Goal: Task Accomplishment & Management: Use online tool/utility

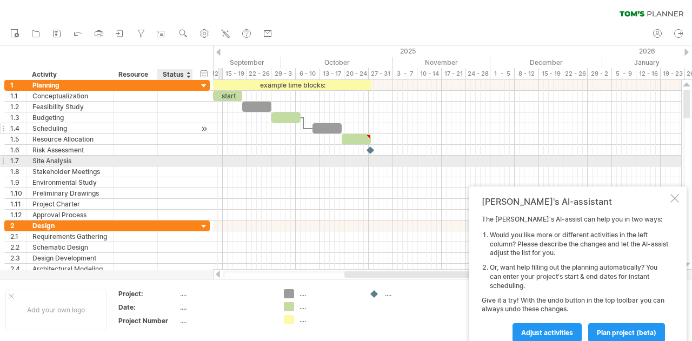
click at [124, 131] on div at bounding box center [135, 128] width 33 height 10
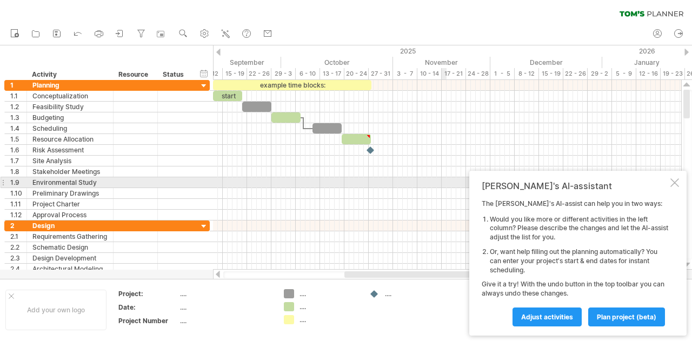
click at [673, 186] on div at bounding box center [674, 182] width 9 height 9
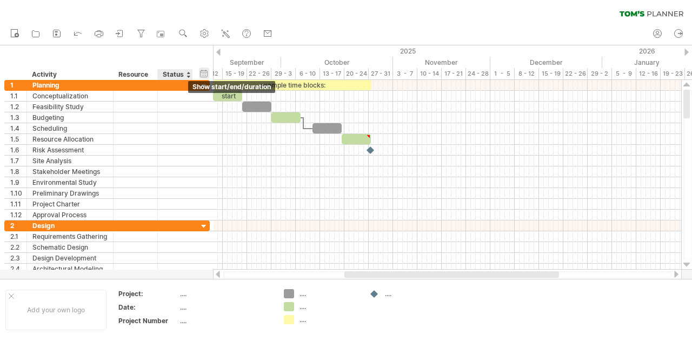
click at [203, 72] on div "hide start/end/duration show start/end/duration" at bounding box center [204, 73] width 10 height 11
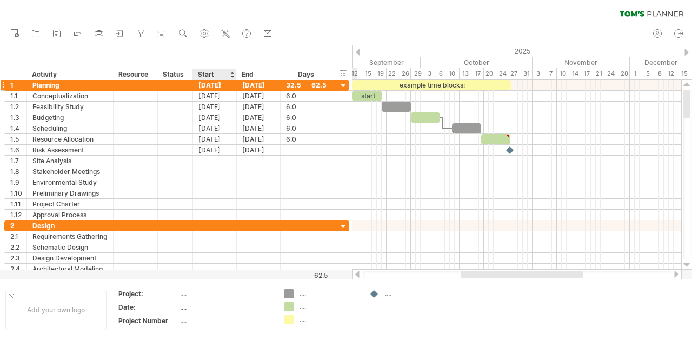
click at [226, 84] on div "[DATE]" at bounding box center [215, 85] width 44 height 10
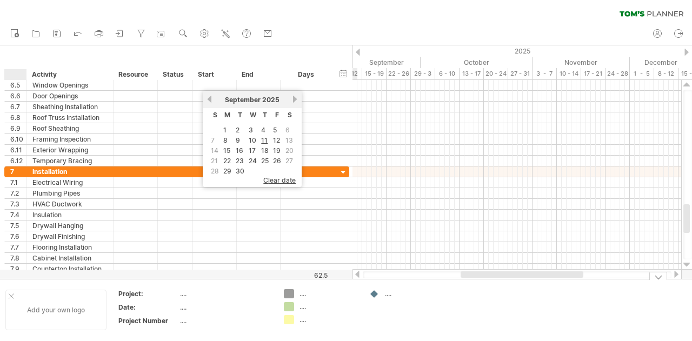
click at [9, 299] on div "Add your own logo" at bounding box center [55, 310] width 101 height 41
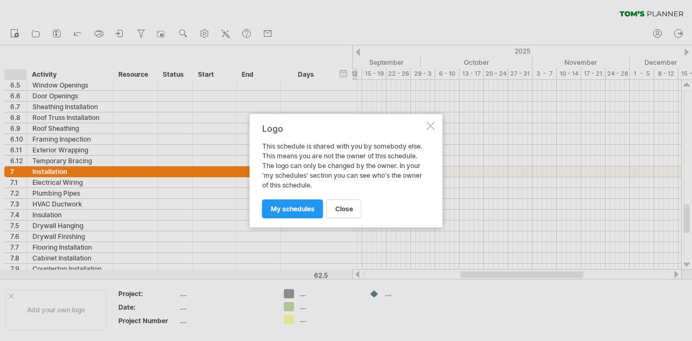
click at [432, 124] on div at bounding box center [430, 126] width 9 height 9
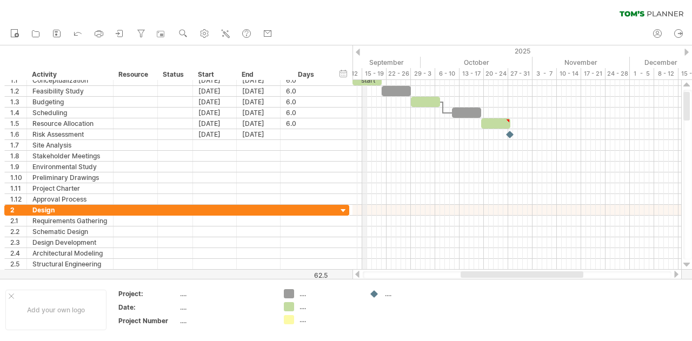
click at [360, 49] on div "2025" at bounding box center [199, 50] width 1084 height 11
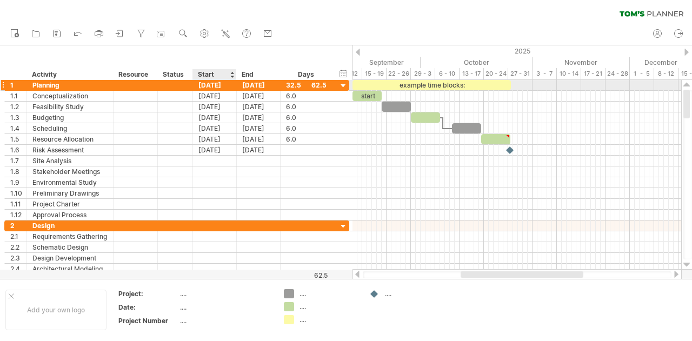
click at [222, 85] on div "[DATE]" at bounding box center [215, 85] width 44 height 10
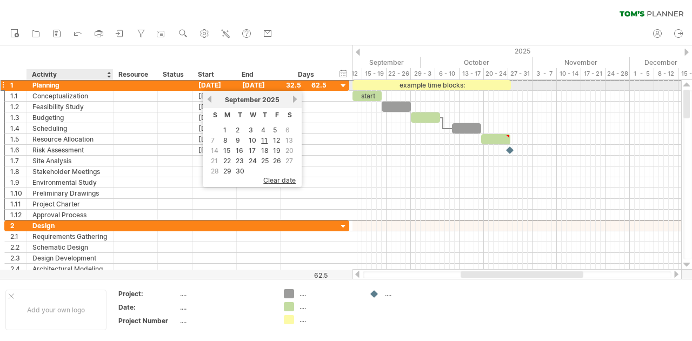
click at [90, 85] on div "Planning" at bounding box center [69, 85] width 75 height 10
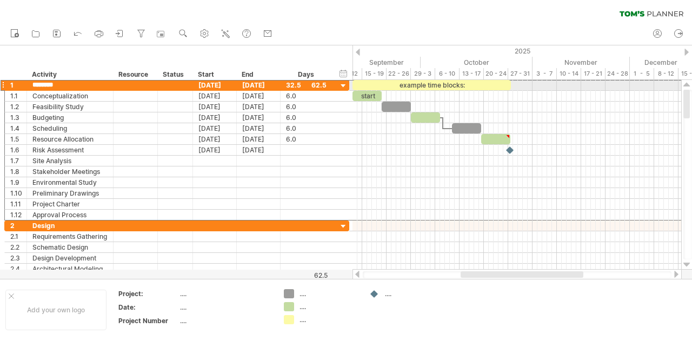
drag, startPoint x: 80, startPoint y: 85, endPoint x: 0, endPoint y: 83, distance: 80.0
click at [0, 83] on div "**********" at bounding box center [175, 177] width 350 height 194
click at [61, 88] on input "********" at bounding box center [69, 85] width 75 height 10
click at [62, 82] on input "********" at bounding box center [69, 85] width 75 height 10
type input "*"
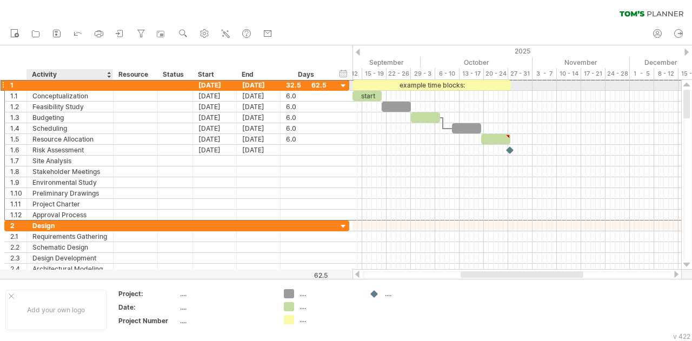
paste input "********"
type input "********"
drag, startPoint x: 72, startPoint y: 85, endPoint x: 0, endPoint y: 85, distance: 72.4
click at [0, 85] on div "**********" at bounding box center [175, 177] width 350 height 194
type input "**********"
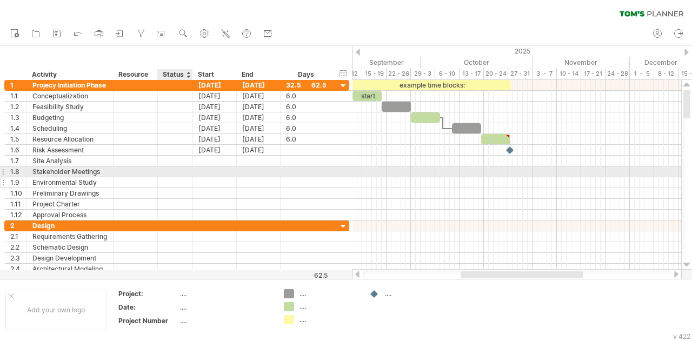
click at [191, 177] on div at bounding box center [191, 182] width 5 height 11
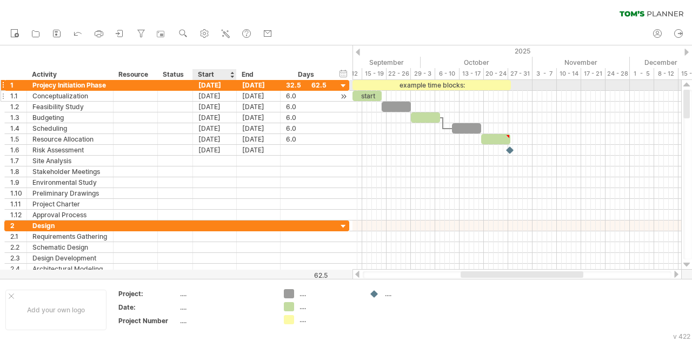
click at [206, 91] on div "[DATE]" at bounding box center [215, 96] width 44 height 10
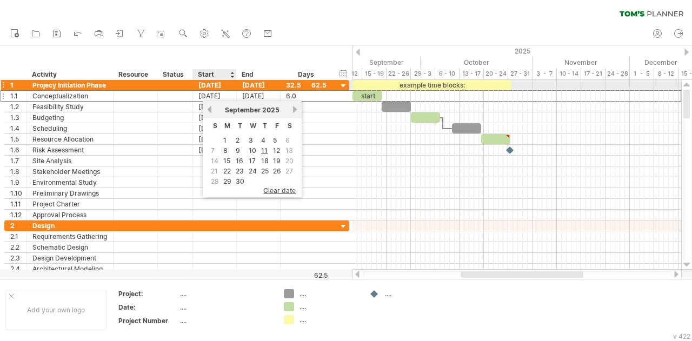
click at [207, 87] on div "[DATE]" at bounding box center [215, 85] width 44 height 10
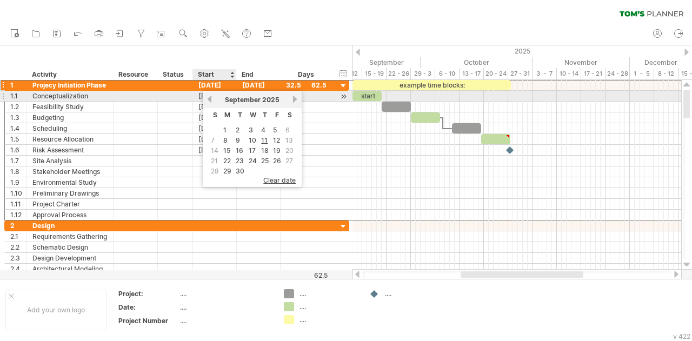
click at [210, 98] on link "previous" at bounding box center [209, 99] width 8 height 8
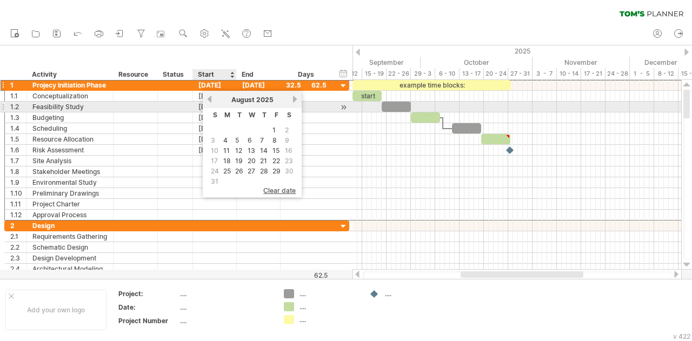
click at [237, 102] on span "August" at bounding box center [242, 100] width 23 height 8
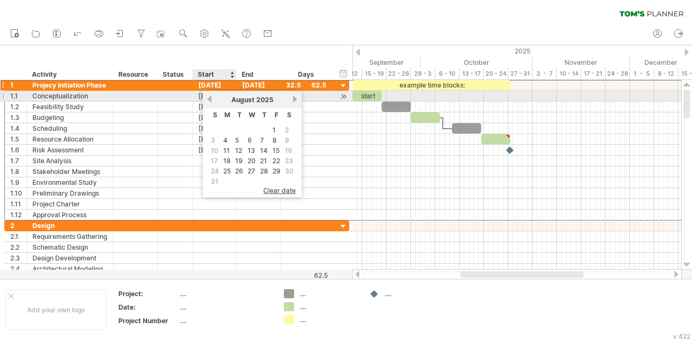
drag, startPoint x: 201, startPoint y: 99, endPoint x: 207, endPoint y: 100, distance: 6.6
click at [202, 99] on div "[DATE]" at bounding box center [215, 96] width 44 height 10
click at [209, 100] on div "[DATE]" at bounding box center [215, 96] width 44 height 10
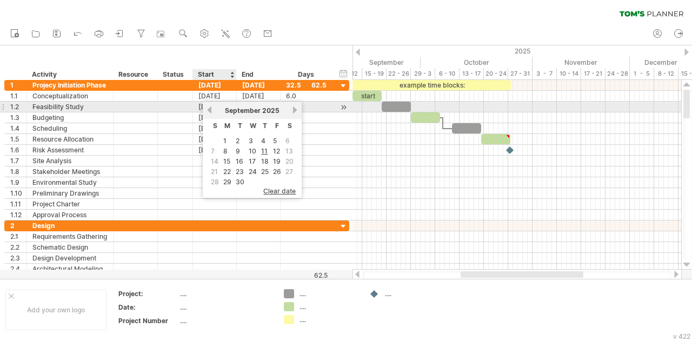
click at [210, 106] on link "previous" at bounding box center [209, 110] width 8 height 8
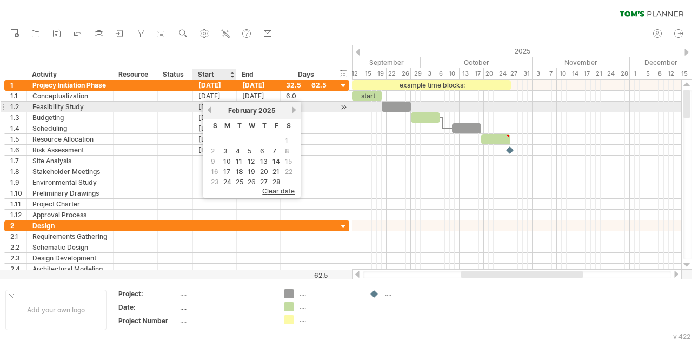
click at [211, 106] on link "previous" at bounding box center [209, 110] width 8 height 8
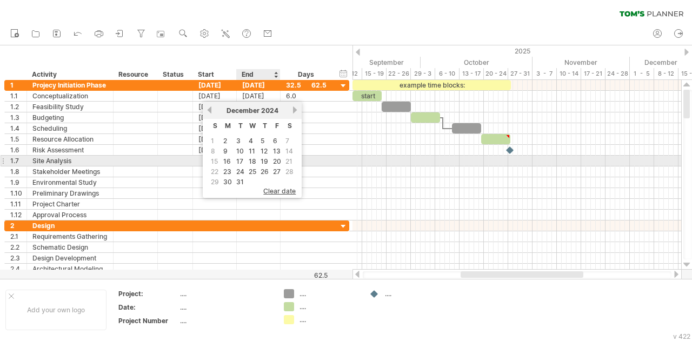
click at [264, 160] on link "19" at bounding box center [264, 161] width 10 height 10
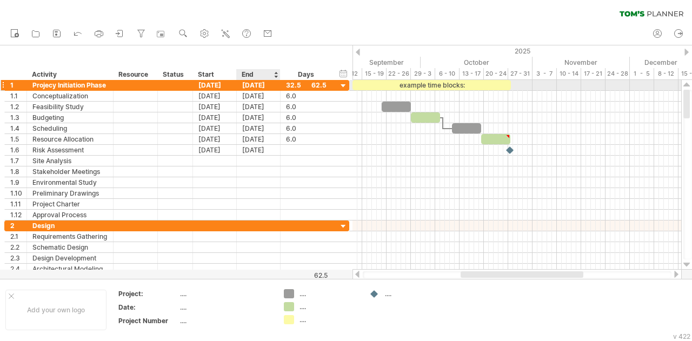
click at [260, 85] on div "[DATE]" at bounding box center [259, 85] width 44 height 10
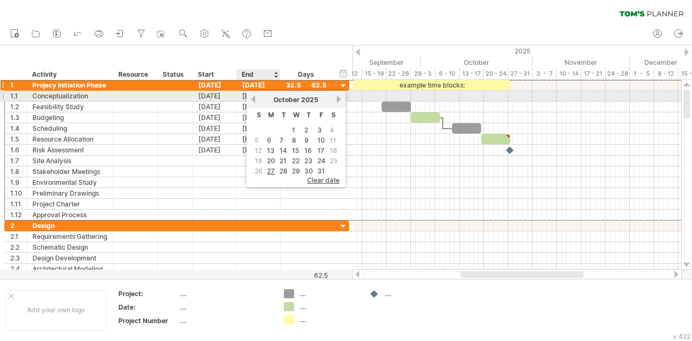
click at [257, 100] on div "[DATE]" at bounding box center [296, 100] width 78 height 8
click at [256, 100] on link "previous" at bounding box center [253, 99] width 8 height 8
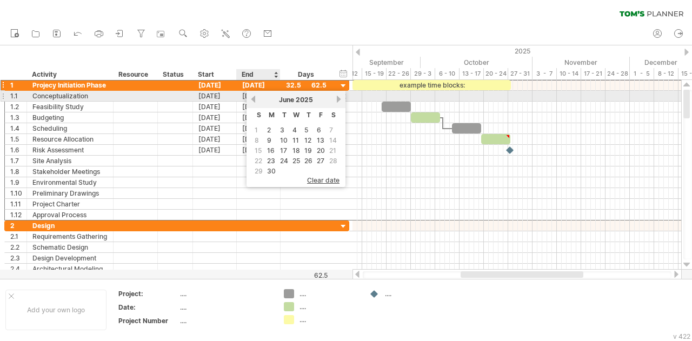
click at [256, 100] on link "previous" at bounding box center [253, 99] width 8 height 8
click at [256, 100] on div "previous next [DATE]" at bounding box center [295, 99] width 99 height 17
click at [257, 100] on div "[DATE]" at bounding box center [296, 100] width 78 height 8
click at [256, 100] on div "previous next [DATE]" at bounding box center [295, 99] width 99 height 17
click at [252, 100] on link "previous" at bounding box center [253, 99] width 8 height 8
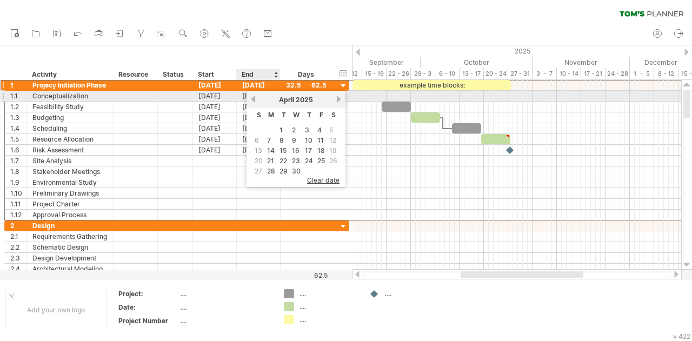
click at [253, 100] on link "previous" at bounding box center [253, 99] width 8 height 8
click at [336, 100] on link "next" at bounding box center [337, 99] width 8 height 8
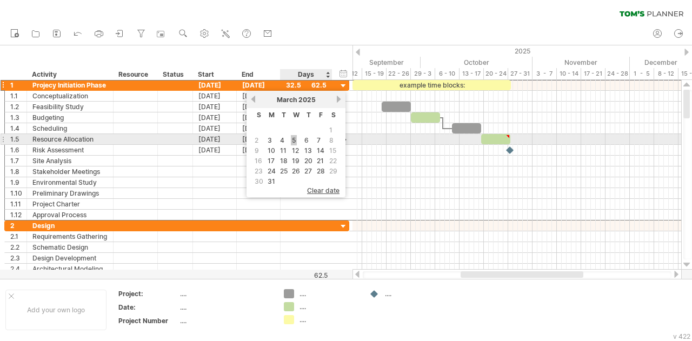
click at [294, 139] on link "5" at bounding box center [294, 140] width 6 height 10
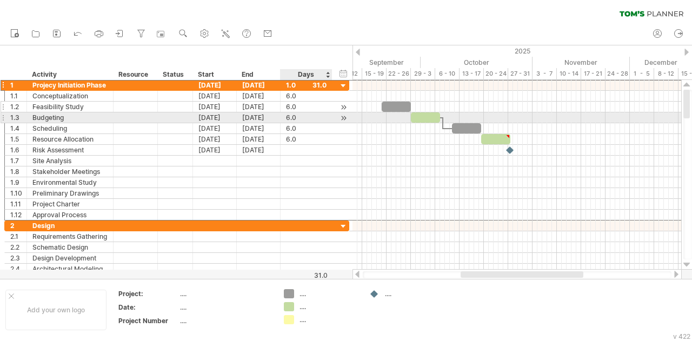
click at [332, 111] on div "**********" at bounding box center [176, 107] width 345 height 11
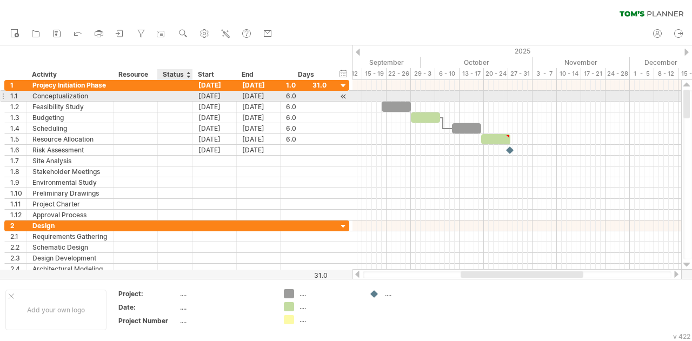
click at [189, 96] on div at bounding box center [191, 96] width 5 height 11
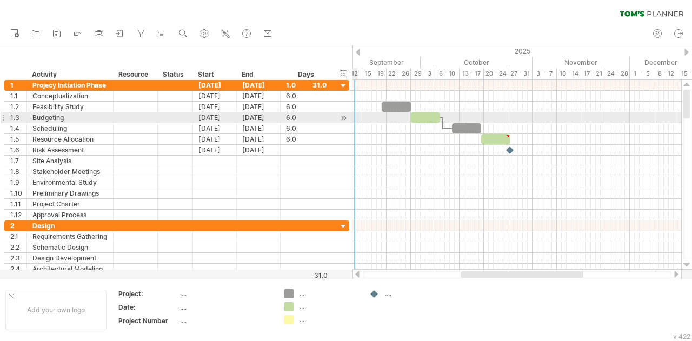
click at [353, 119] on div at bounding box center [516, 117] width 328 height 11
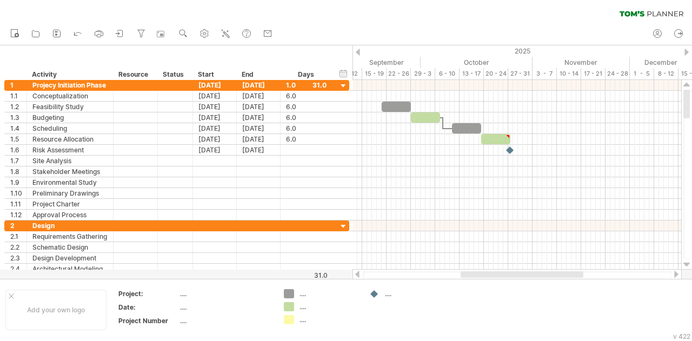
click at [359, 51] on div at bounding box center [357, 52] width 4 height 7
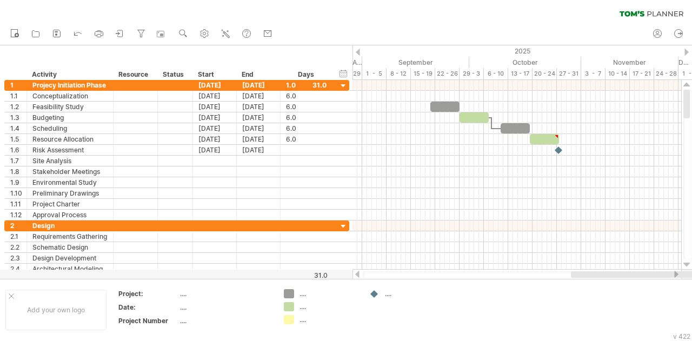
click at [359, 51] on div at bounding box center [357, 52] width 4 height 7
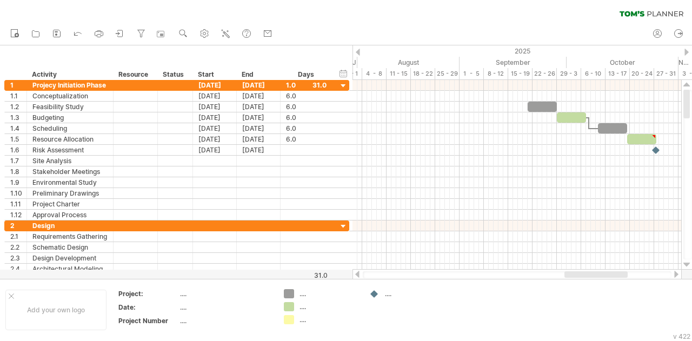
click at [359, 51] on div at bounding box center [357, 52] width 4 height 7
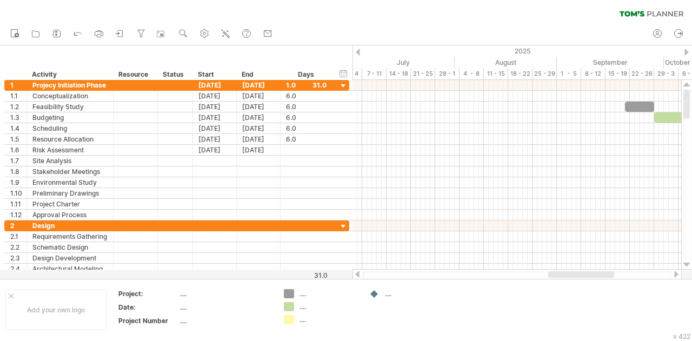
click at [359, 51] on div at bounding box center [357, 52] width 4 height 7
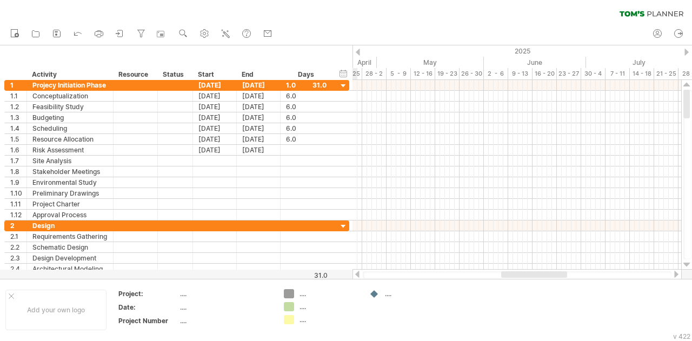
click at [359, 51] on div at bounding box center [357, 52] width 4 height 7
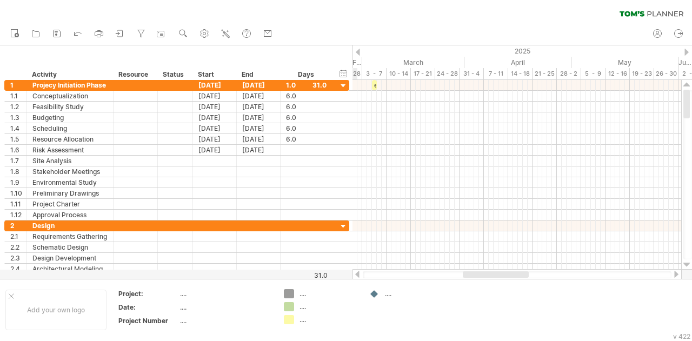
click at [359, 51] on div at bounding box center [357, 52] width 4 height 7
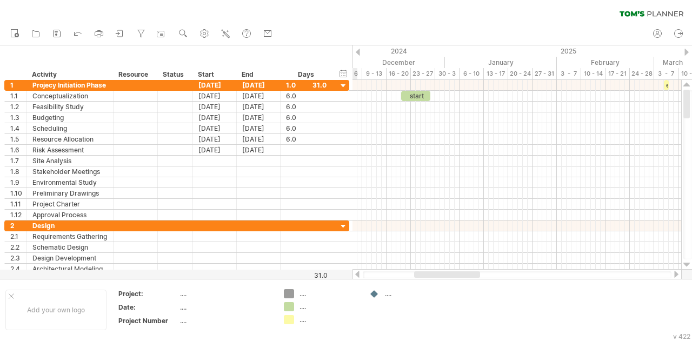
click at [359, 51] on div at bounding box center [357, 52] width 4 height 7
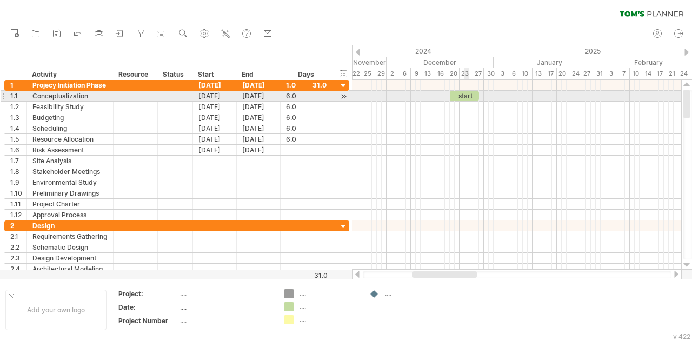
click at [465, 95] on div "start" at bounding box center [463, 96] width 29 height 10
click at [226, 99] on div "[DATE]" at bounding box center [215, 96] width 44 height 10
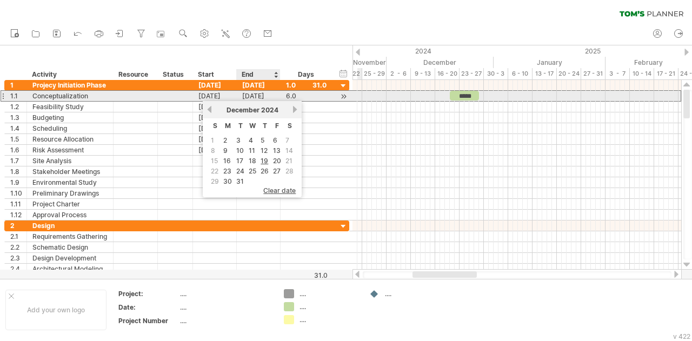
click at [240, 100] on div "**********" at bounding box center [176, 95] width 345 height 11
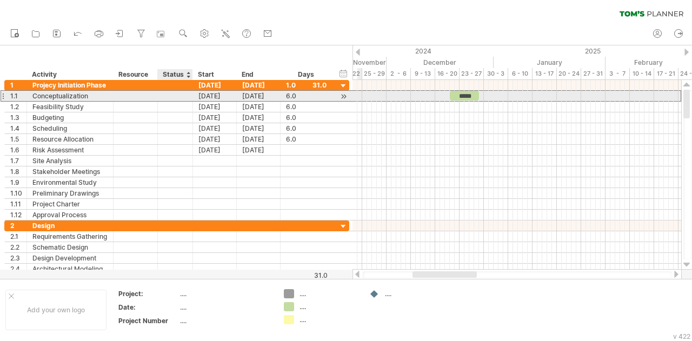
click at [193, 100] on div "[DATE]" at bounding box center [215, 96] width 44 height 10
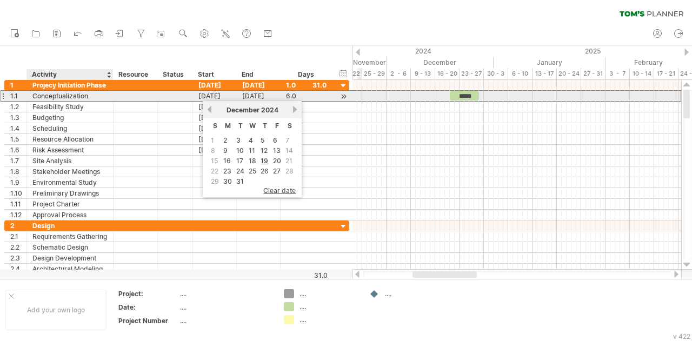
click at [113, 99] on div at bounding box center [135, 96] width 44 height 10
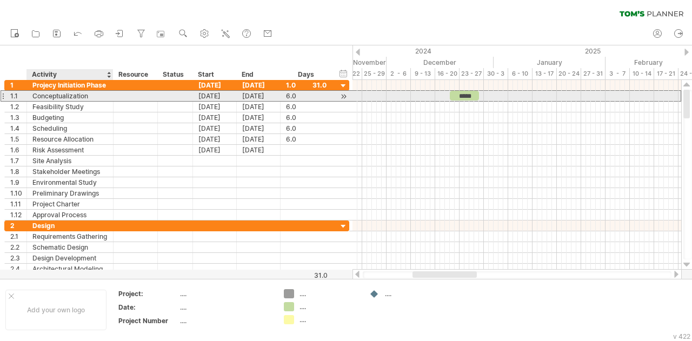
click at [89, 92] on div "Conceptualization" at bounding box center [69, 96] width 75 height 10
drag, startPoint x: 91, startPoint y: 97, endPoint x: 26, endPoint y: 97, distance: 64.8
click at [27, 97] on div "**********" at bounding box center [70, 96] width 86 height 10
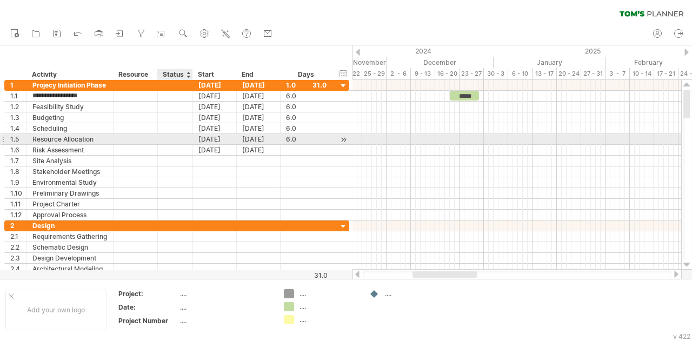
paste input "********"
type input "**********"
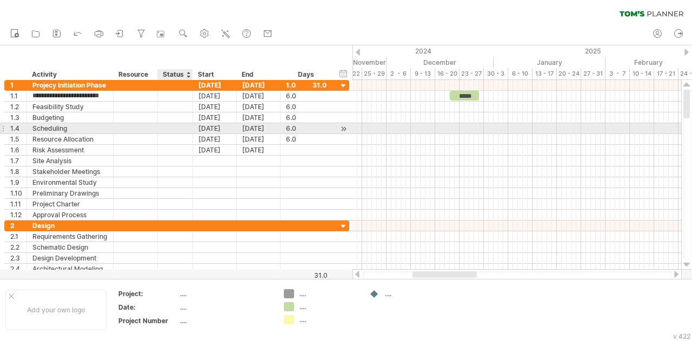
click at [149, 128] on div at bounding box center [135, 128] width 33 height 10
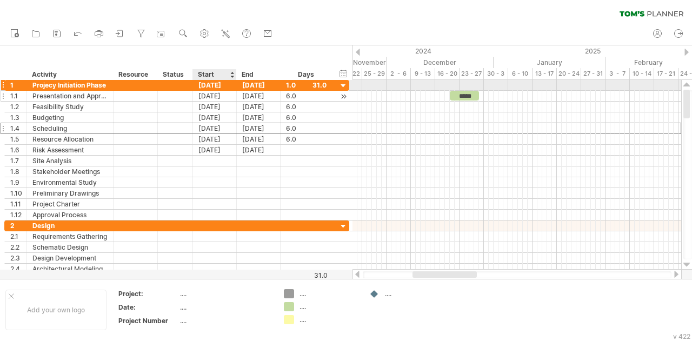
click at [213, 91] on div "[DATE]" at bounding box center [215, 96] width 44 height 10
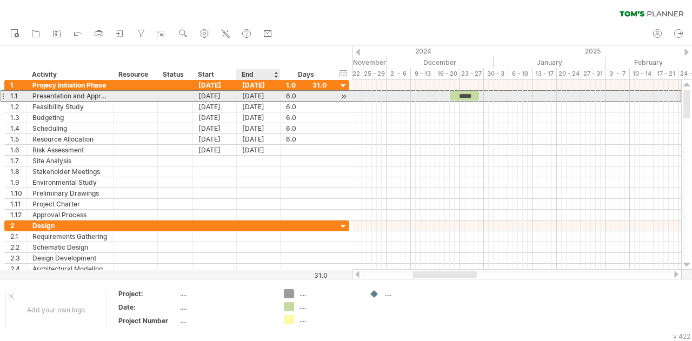
click at [256, 98] on div "[DATE]" at bounding box center [259, 96] width 44 height 10
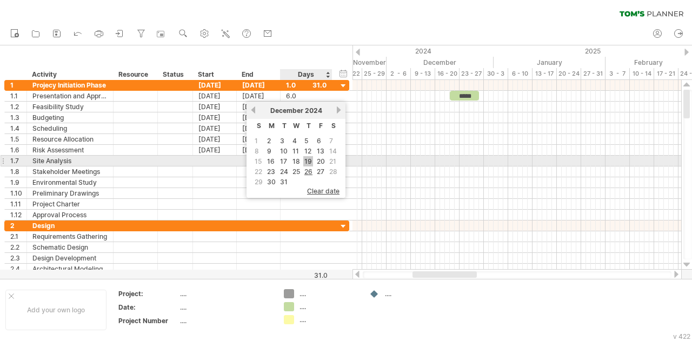
click at [310, 160] on link "19" at bounding box center [308, 161] width 10 height 10
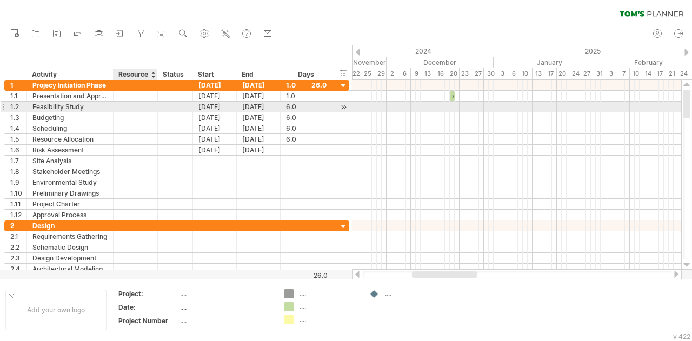
click at [123, 105] on div at bounding box center [135, 107] width 33 height 10
click at [80, 109] on div "Feasibility Study" at bounding box center [69, 107] width 75 height 10
click at [91, 108] on div "Feasibility Study" at bounding box center [69, 107] width 75 height 10
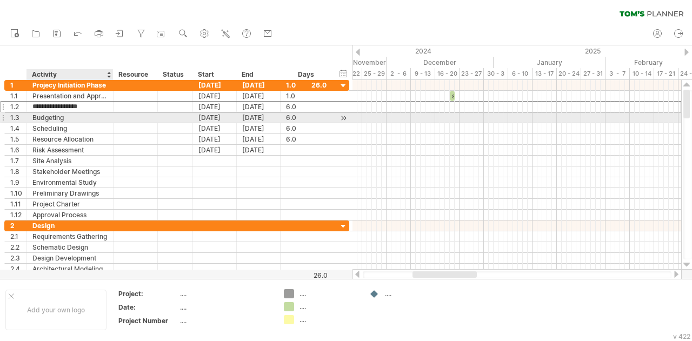
click at [86, 116] on div "Budgeting" at bounding box center [69, 117] width 75 height 10
click at [64, 118] on input "*********" at bounding box center [69, 117] width 75 height 10
drag, startPoint x: 83, startPoint y: 117, endPoint x: 3, endPoint y: 112, distance: 80.1
click at [4, 112] on div "1.3 ********* Budgeting [DATE] [DATE] 6.0 6.0" at bounding box center [176, 117] width 345 height 11
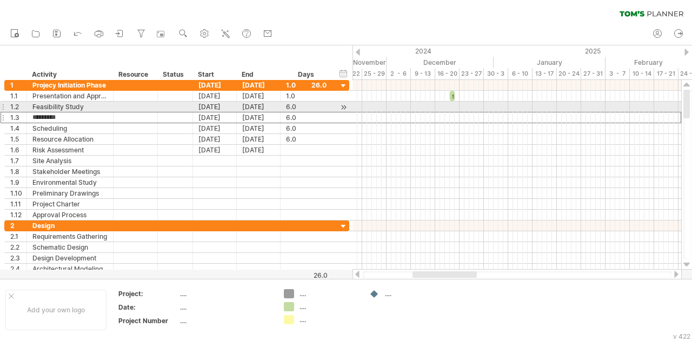
paste input "**********"
type input "**********"
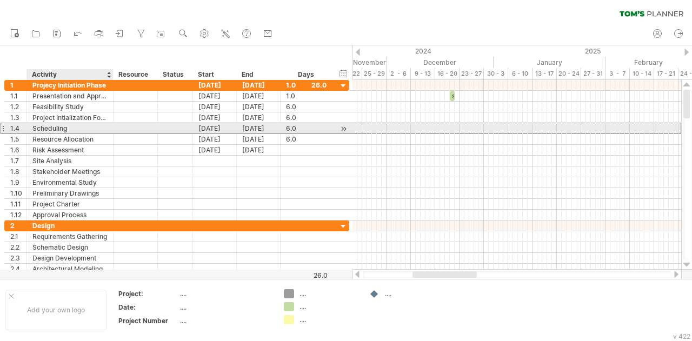
click at [84, 125] on div "Scheduling" at bounding box center [69, 128] width 75 height 10
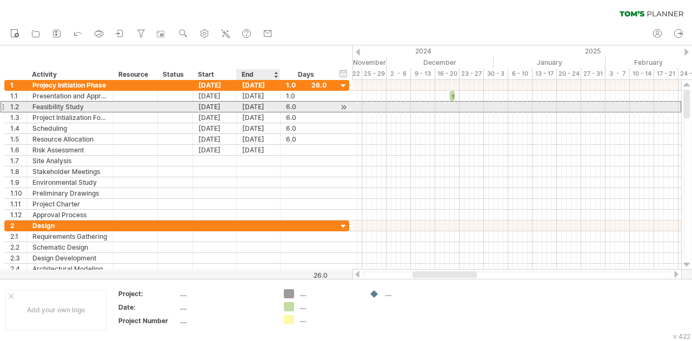
click at [260, 108] on div "[DATE]" at bounding box center [259, 107] width 44 height 10
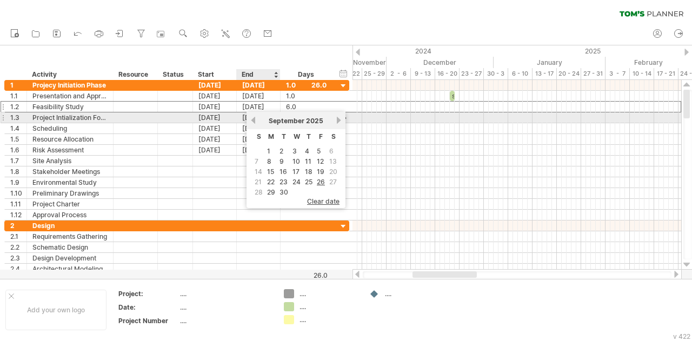
click at [256, 121] on link "previous" at bounding box center [253, 120] width 8 height 8
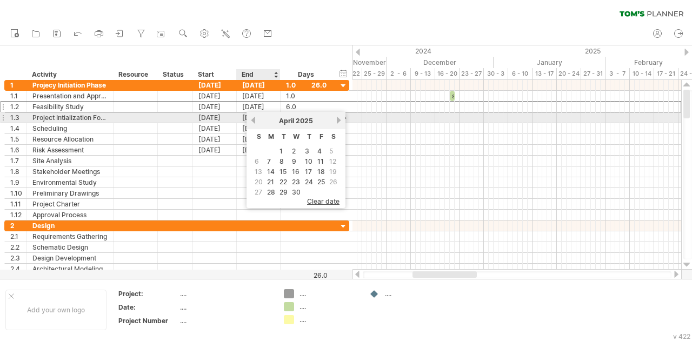
click at [256, 121] on link "previous" at bounding box center [253, 120] width 8 height 8
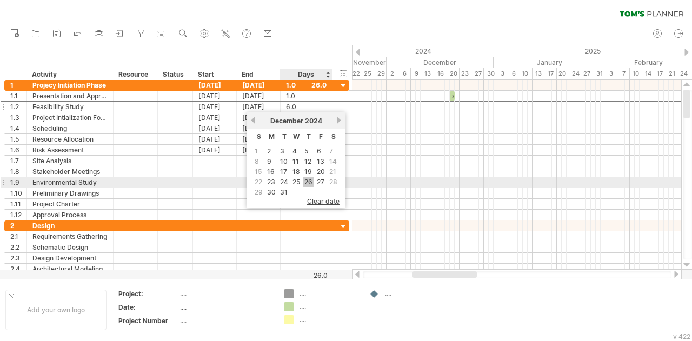
click at [307, 181] on link "26" at bounding box center [308, 182] width 10 height 10
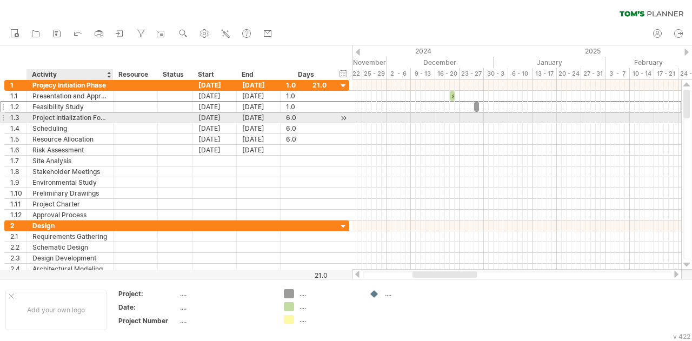
click at [110, 119] on div at bounding box center [111, 117] width 5 height 11
click at [94, 118] on div "Project Intialization Form Endorsement" at bounding box center [69, 117] width 75 height 10
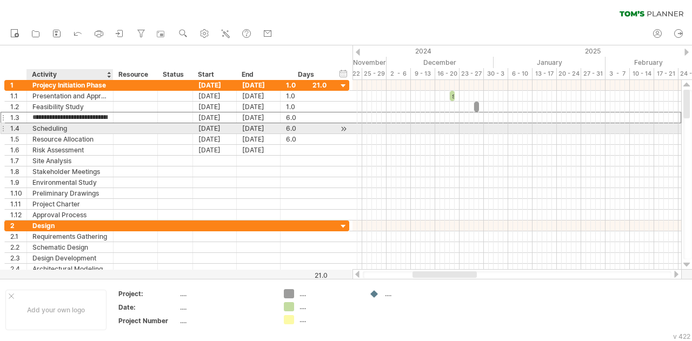
click at [96, 126] on div "Scheduling" at bounding box center [69, 128] width 75 height 10
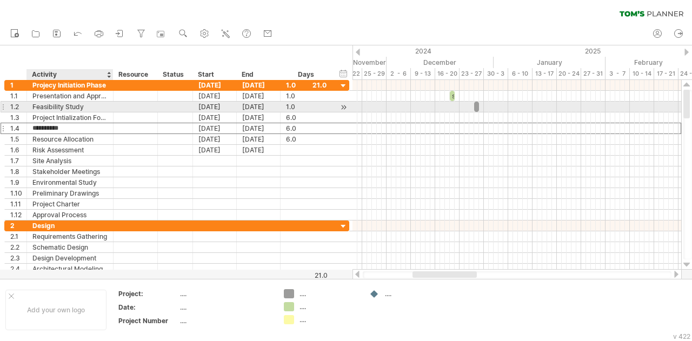
click at [98, 105] on div "Feasibility Study" at bounding box center [69, 107] width 75 height 10
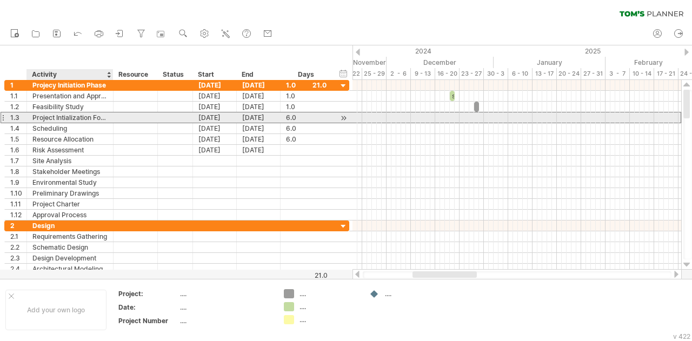
click at [96, 117] on div "Project Intialization Form Endorsement" at bounding box center [69, 117] width 75 height 10
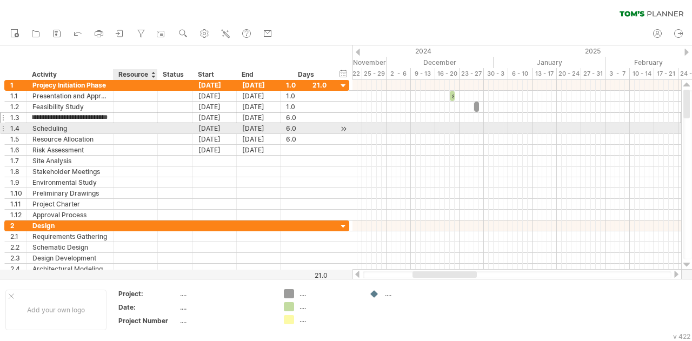
drag, startPoint x: 33, startPoint y: 116, endPoint x: 161, endPoint y: 125, distance: 127.8
click at [160, 126] on div "**********" at bounding box center [176, 150] width 345 height 140
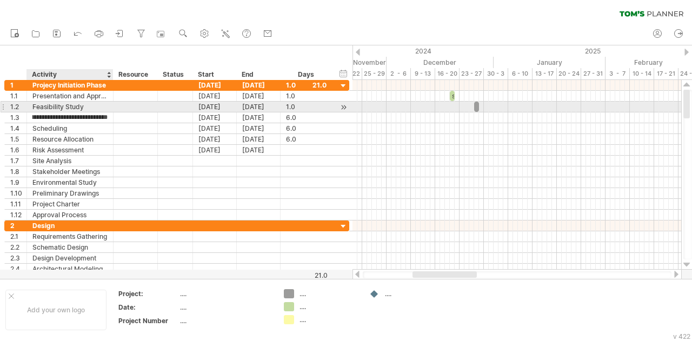
scroll to position [0, 0]
click at [51, 108] on div "Feasibility Study" at bounding box center [69, 107] width 75 height 10
drag, startPoint x: 82, startPoint y: 105, endPoint x: 22, endPoint y: 105, distance: 60.5
click at [22, 105] on div "**********" at bounding box center [176, 106] width 345 height 11
paste input "**********"
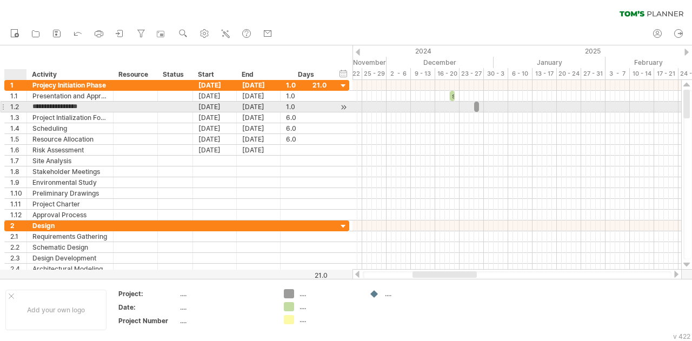
type input "**********"
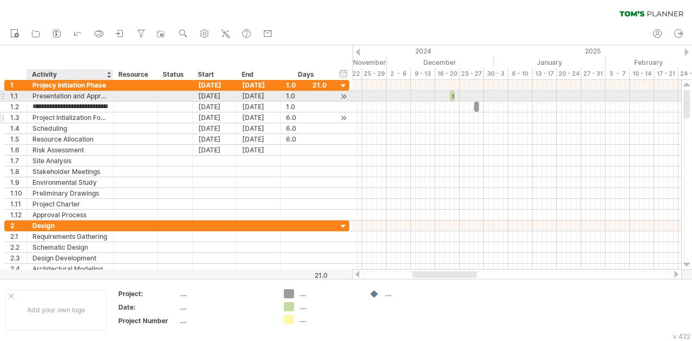
scroll to position [0, 44]
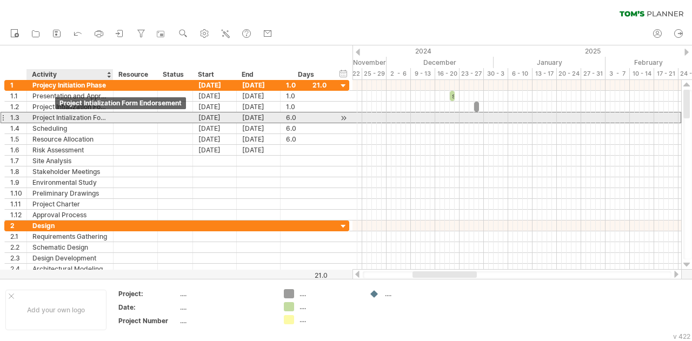
click at [51, 118] on div "Project Intialization Form Endorsement" at bounding box center [69, 117] width 75 height 10
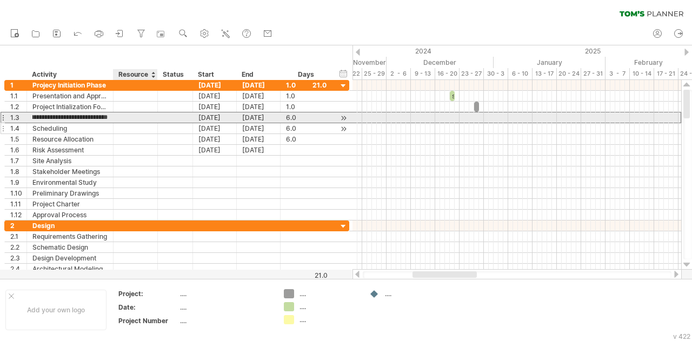
drag, startPoint x: 32, startPoint y: 119, endPoint x: 127, endPoint y: 123, distance: 95.7
click at [127, 123] on div "**********" at bounding box center [176, 150] width 345 height 140
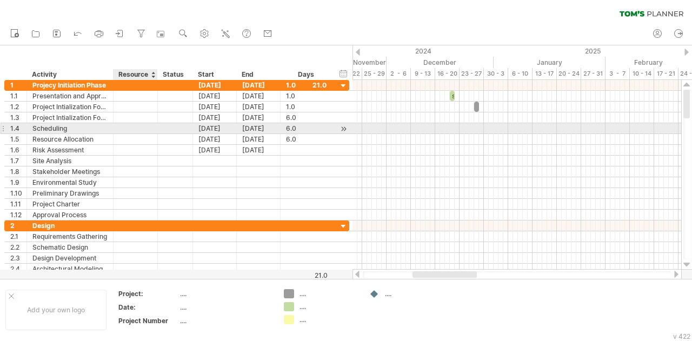
type input "*"
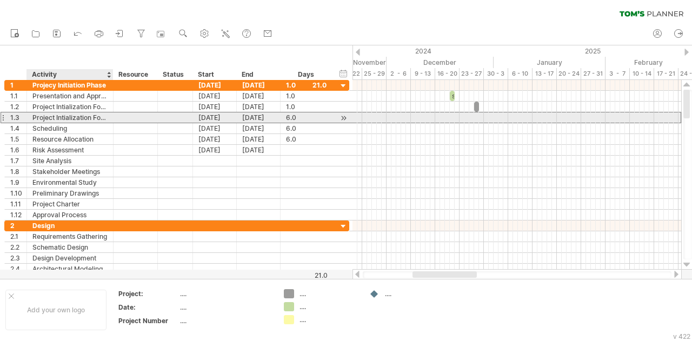
click at [70, 118] on div "Project Intialization Form Endorsement" at bounding box center [69, 117] width 75 height 10
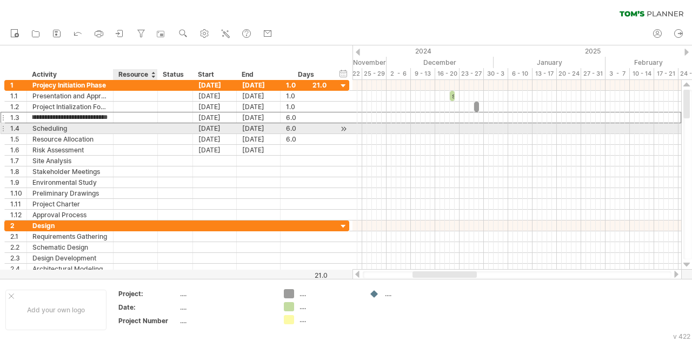
drag, startPoint x: 48, startPoint y: 116, endPoint x: 135, endPoint y: 124, distance: 87.3
click at [135, 124] on div "**********" at bounding box center [176, 150] width 345 height 140
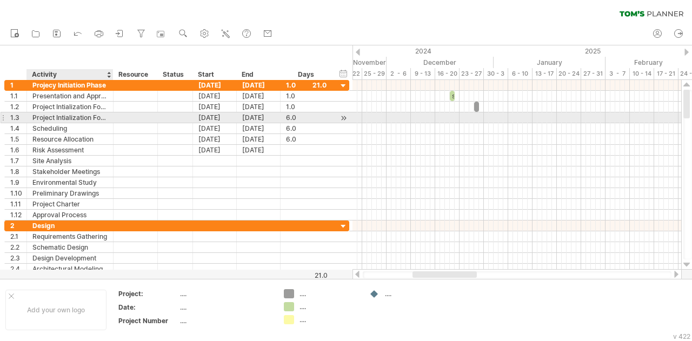
click at [51, 115] on div "Project Intialization Form Endorsement" at bounding box center [69, 117] width 75 height 10
click at [43, 116] on input "**********" at bounding box center [69, 117] width 75 height 10
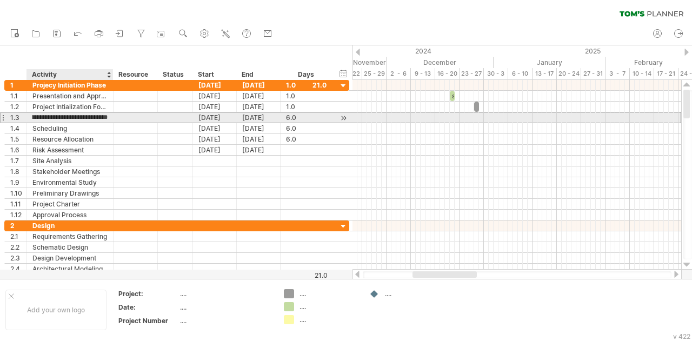
drag, startPoint x: 43, startPoint y: 114, endPoint x: 109, endPoint y: 116, distance: 65.9
click at [109, 116] on div "**********" at bounding box center [70, 117] width 86 height 10
type input "*"
type input "**********"
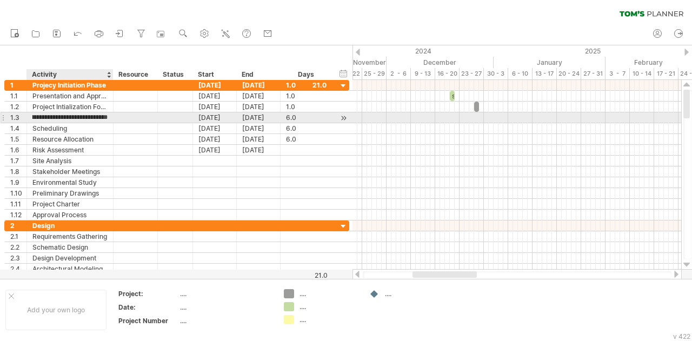
scroll to position [0, 19]
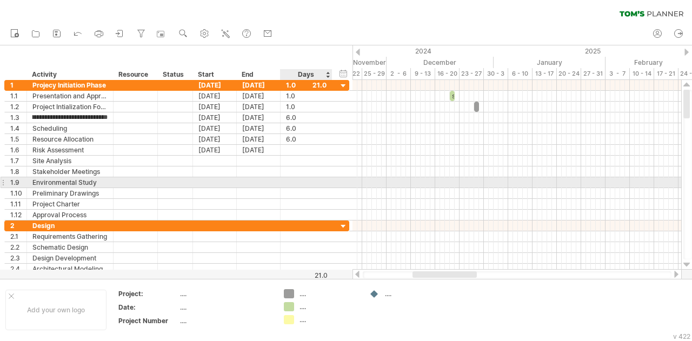
click at [314, 183] on div at bounding box center [306, 182] width 41 height 10
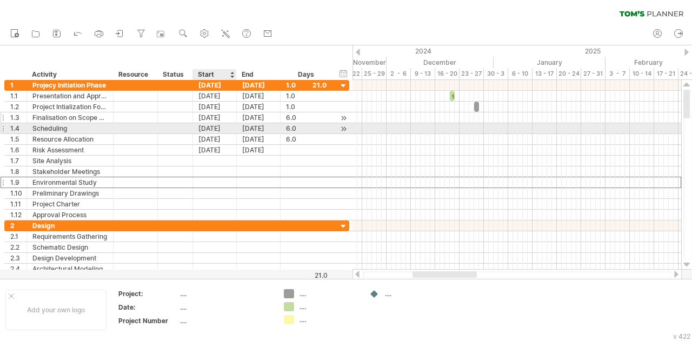
scroll to position [0, 0]
click at [223, 117] on div "[DATE]" at bounding box center [215, 117] width 44 height 10
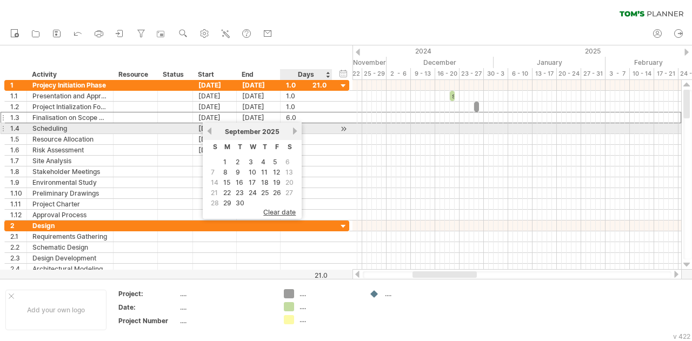
click at [291, 130] on div "[DATE]" at bounding box center [252, 131] width 78 height 8
click at [293, 131] on link "next" at bounding box center [295, 131] width 8 height 8
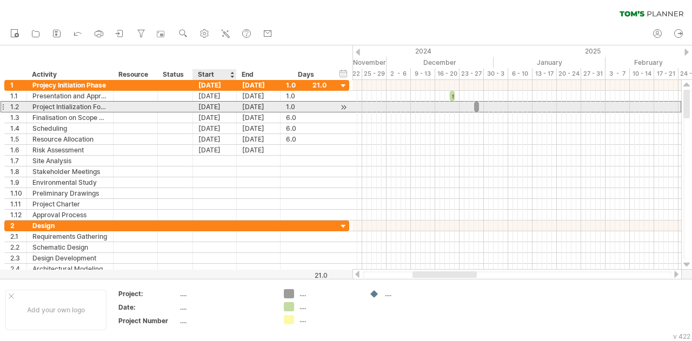
click at [213, 102] on div "[DATE]" at bounding box center [215, 107] width 44 height 10
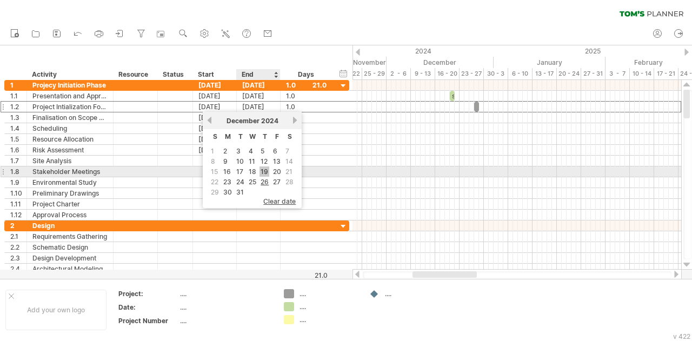
click at [265, 169] on link "19" at bounding box center [264, 171] width 10 height 10
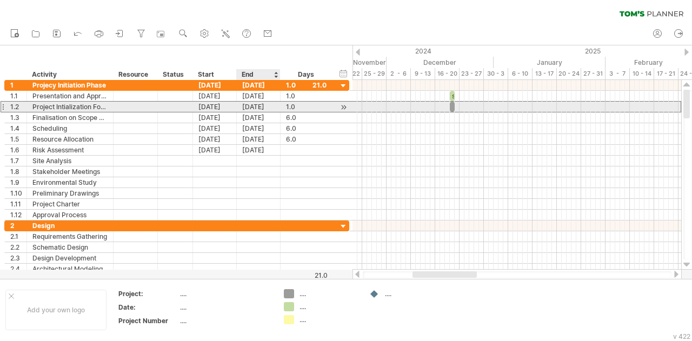
click at [256, 107] on div "[DATE]" at bounding box center [259, 107] width 44 height 10
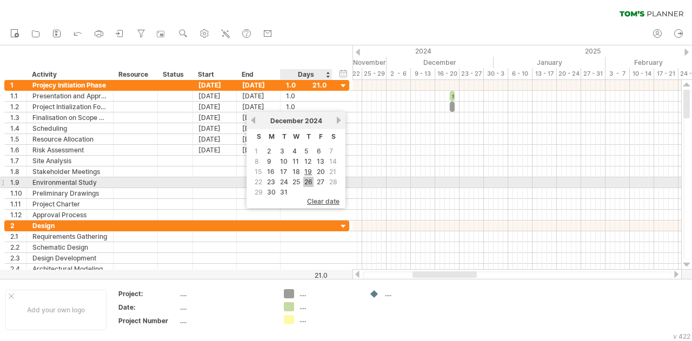
click at [311, 180] on link "26" at bounding box center [308, 182] width 10 height 10
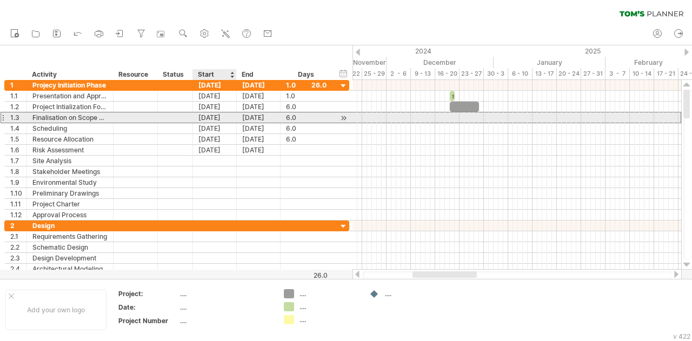
click at [221, 115] on div "[DATE]" at bounding box center [215, 117] width 44 height 10
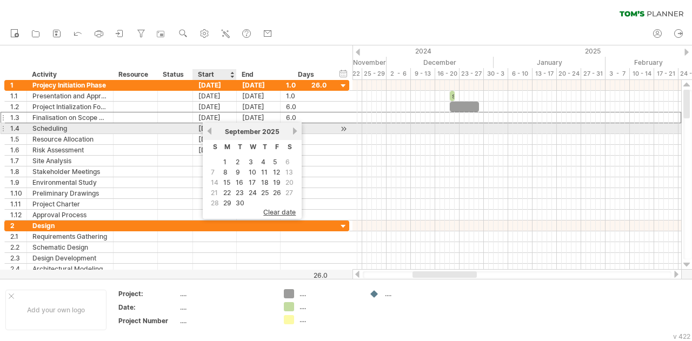
click at [207, 129] on link "previous" at bounding box center [209, 131] width 8 height 8
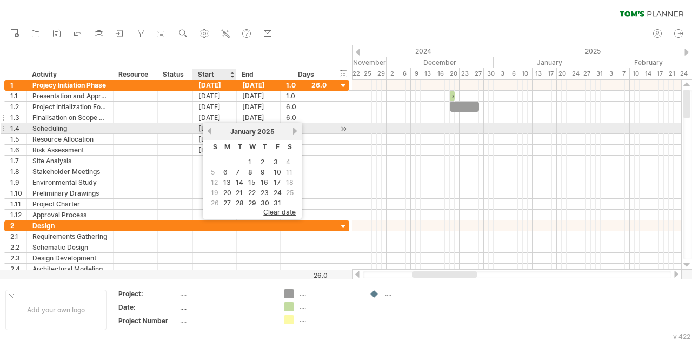
click at [207, 129] on link "previous" at bounding box center [209, 131] width 8 height 8
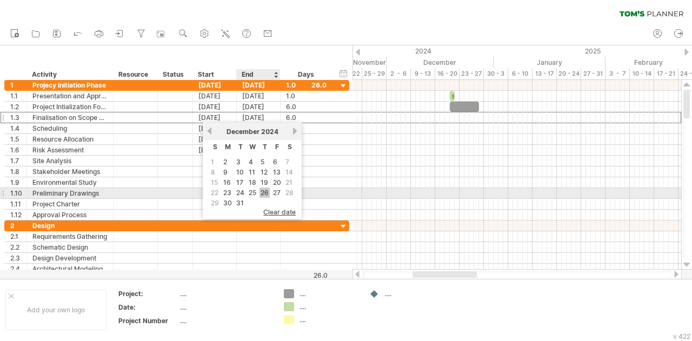
click at [266, 190] on link "26" at bounding box center [264, 192] width 10 height 10
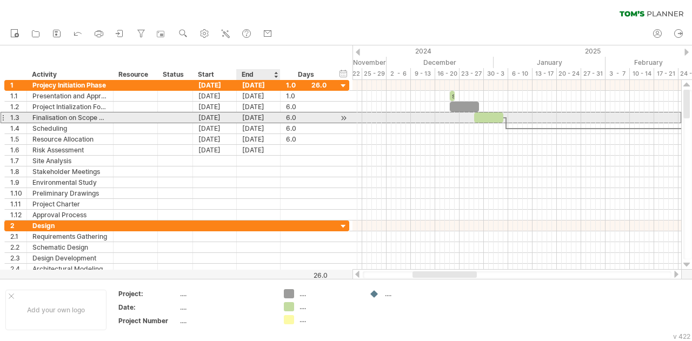
click at [258, 117] on div "[DATE]" at bounding box center [259, 117] width 44 height 10
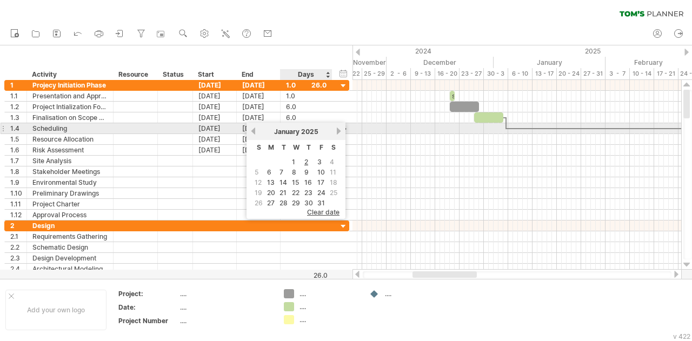
click at [339, 129] on link "next" at bounding box center [338, 131] width 8 height 8
click at [339, 129] on link "next" at bounding box center [337, 131] width 8 height 8
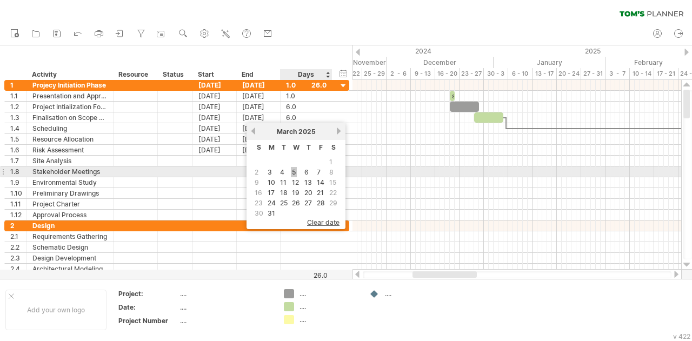
click at [295, 170] on link "5" at bounding box center [294, 172] width 6 height 10
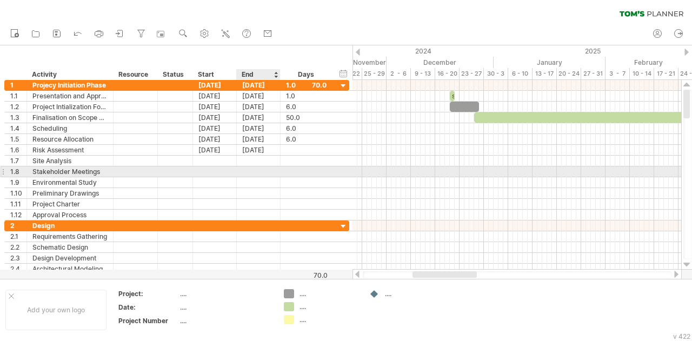
click at [213, 166] on div at bounding box center [215, 171] width 44 height 10
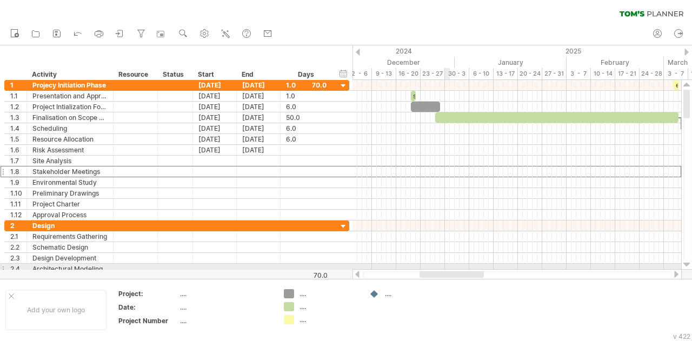
drag, startPoint x: 439, startPoint y: 276, endPoint x: 446, endPoint y: 265, distance: 12.4
click at [446, 265] on div "Trying to reach [DOMAIN_NAME] Connected again... 0% clear filter new 1" at bounding box center [346, 170] width 692 height 341
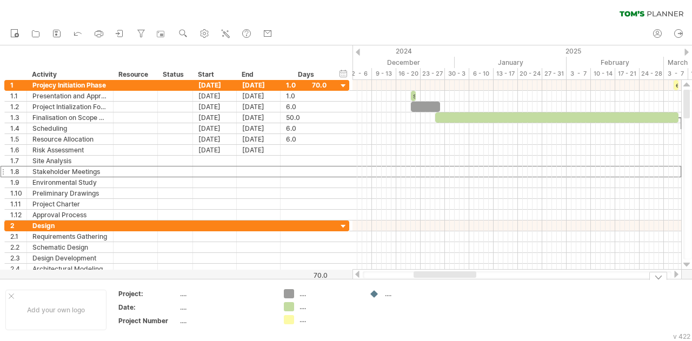
click at [656, 276] on div at bounding box center [658, 276] width 18 height 8
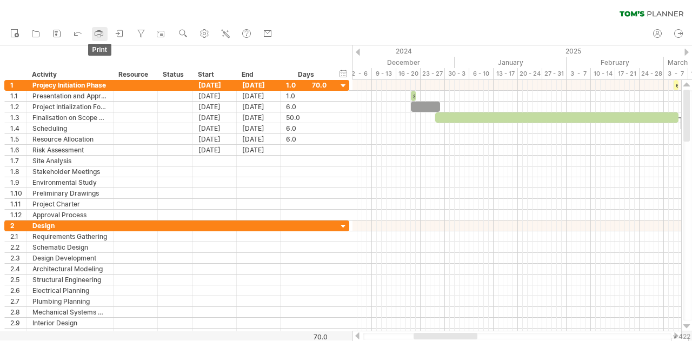
click at [98, 33] on icon at bounding box center [98, 33] width 11 height 11
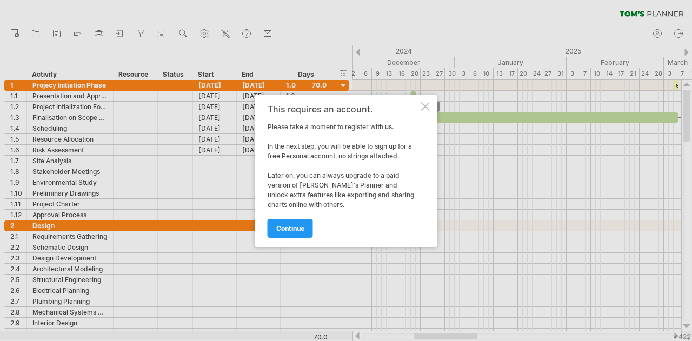
click at [422, 105] on div at bounding box center [425, 106] width 9 height 9
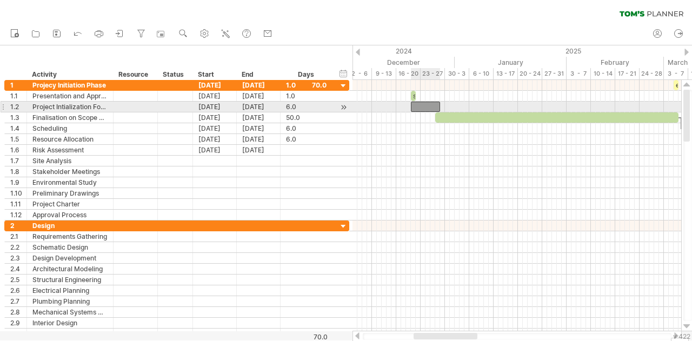
click at [424, 105] on div at bounding box center [425, 107] width 29 height 10
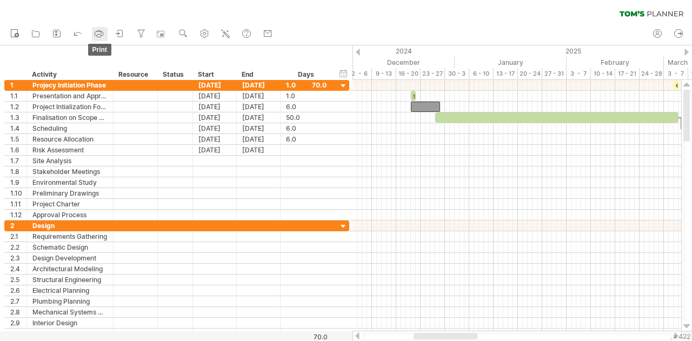
click at [100, 35] on rect at bounding box center [99, 36] width 4 height 3
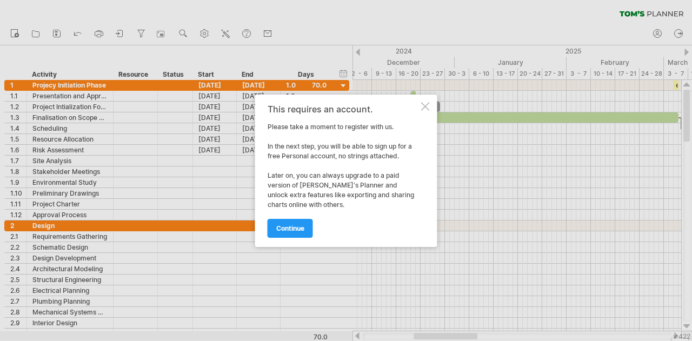
click at [79, 35] on div at bounding box center [346, 170] width 692 height 341
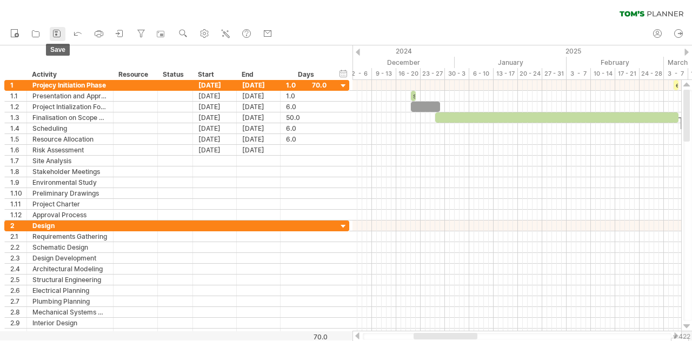
click at [59, 34] on icon at bounding box center [56, 33] width 11 height 11
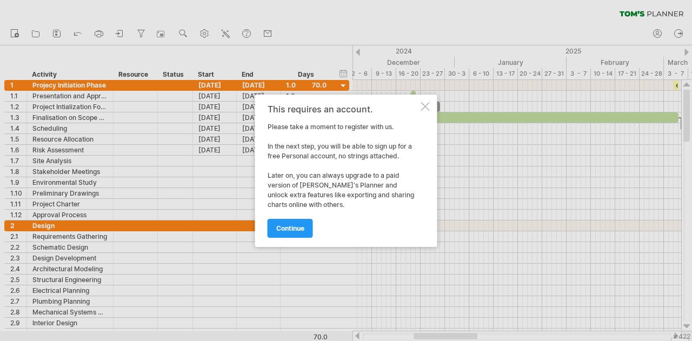
click at [433, 104] on div "This requires an account. Please take a moment to register with us. In the next…" at bounding box center [346, 171] width 182 height 152
click at [426, 104] on div at bounding box center [425, 106] width 9 height 9
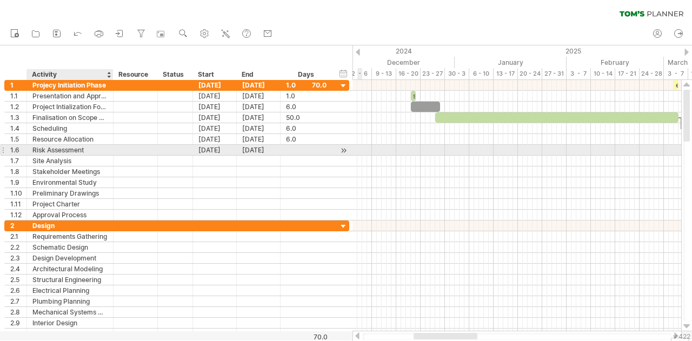
click at [111, 147] on div at bounding box center [111, 150] width 5 height 11
